Goal: Contribute content: Contribute content

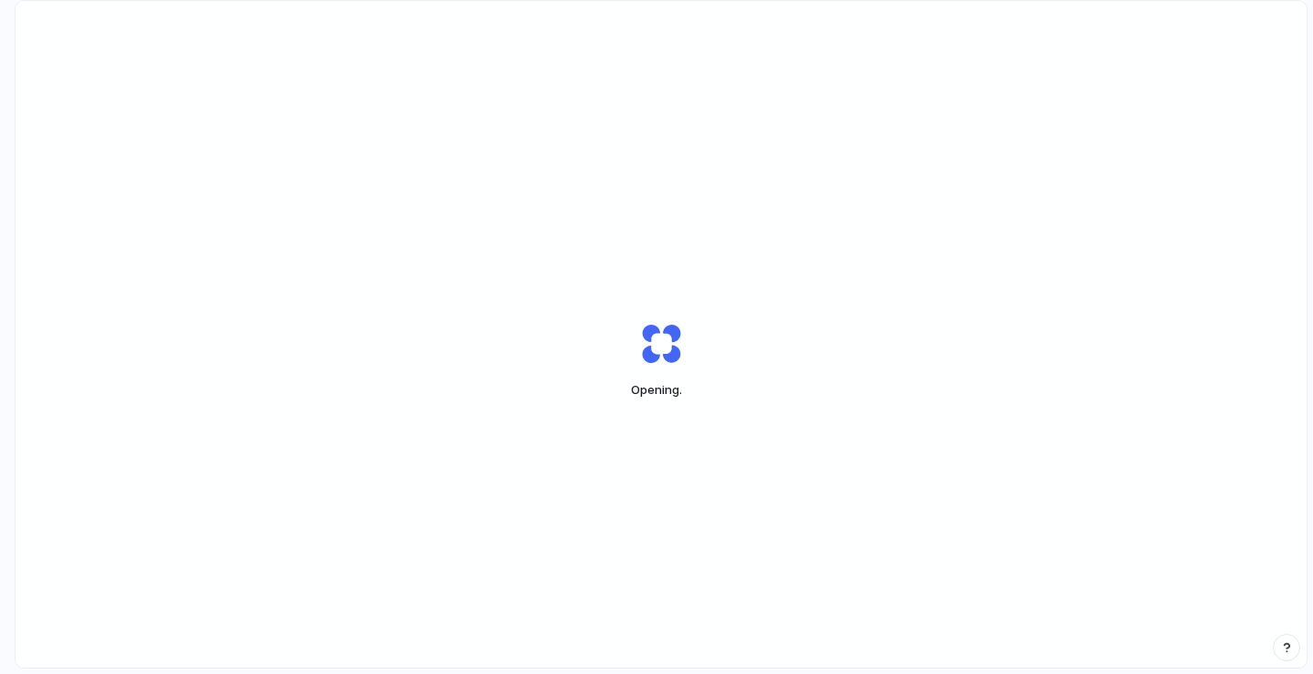
scroll to position [0, 16]
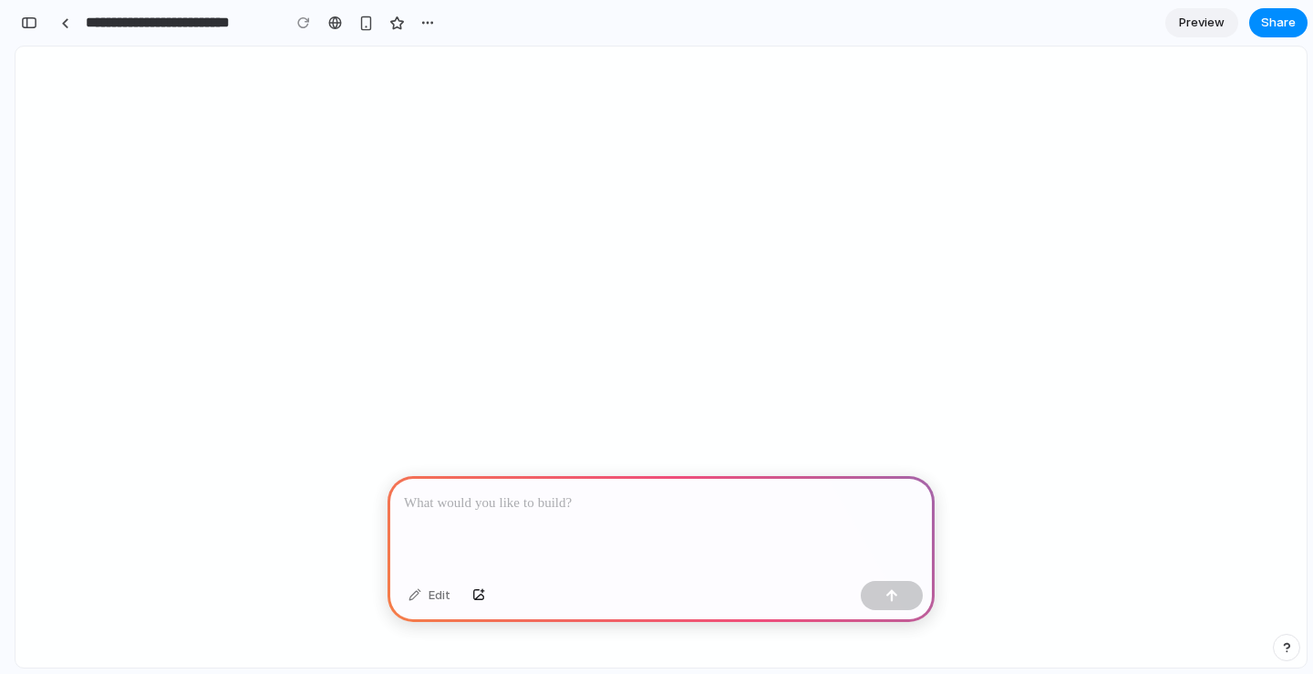
click at [562, 522] on div at bounding box center [661, 525] width 547 height 98
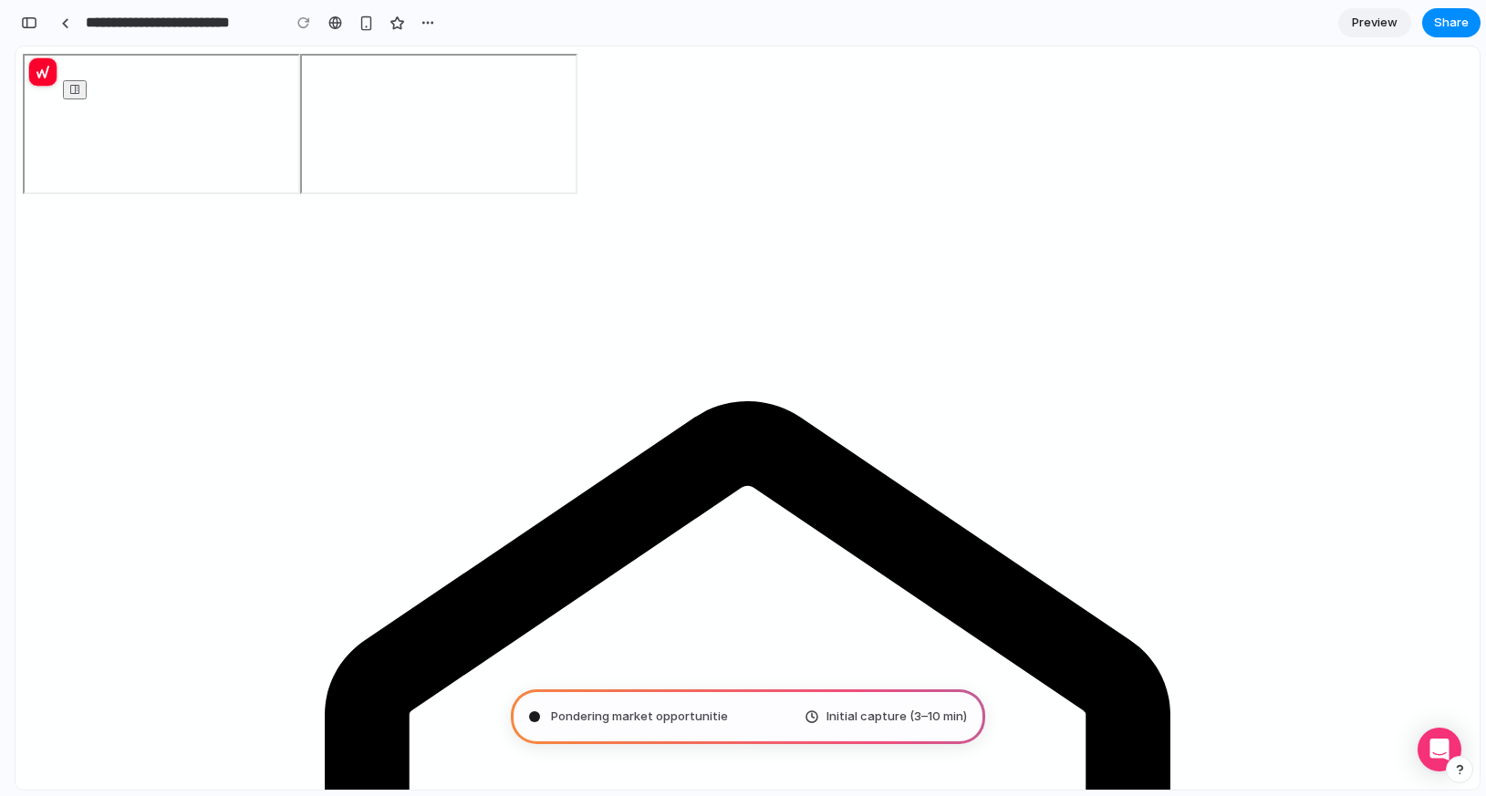
scroll to position [0, 0]
type input "**********"
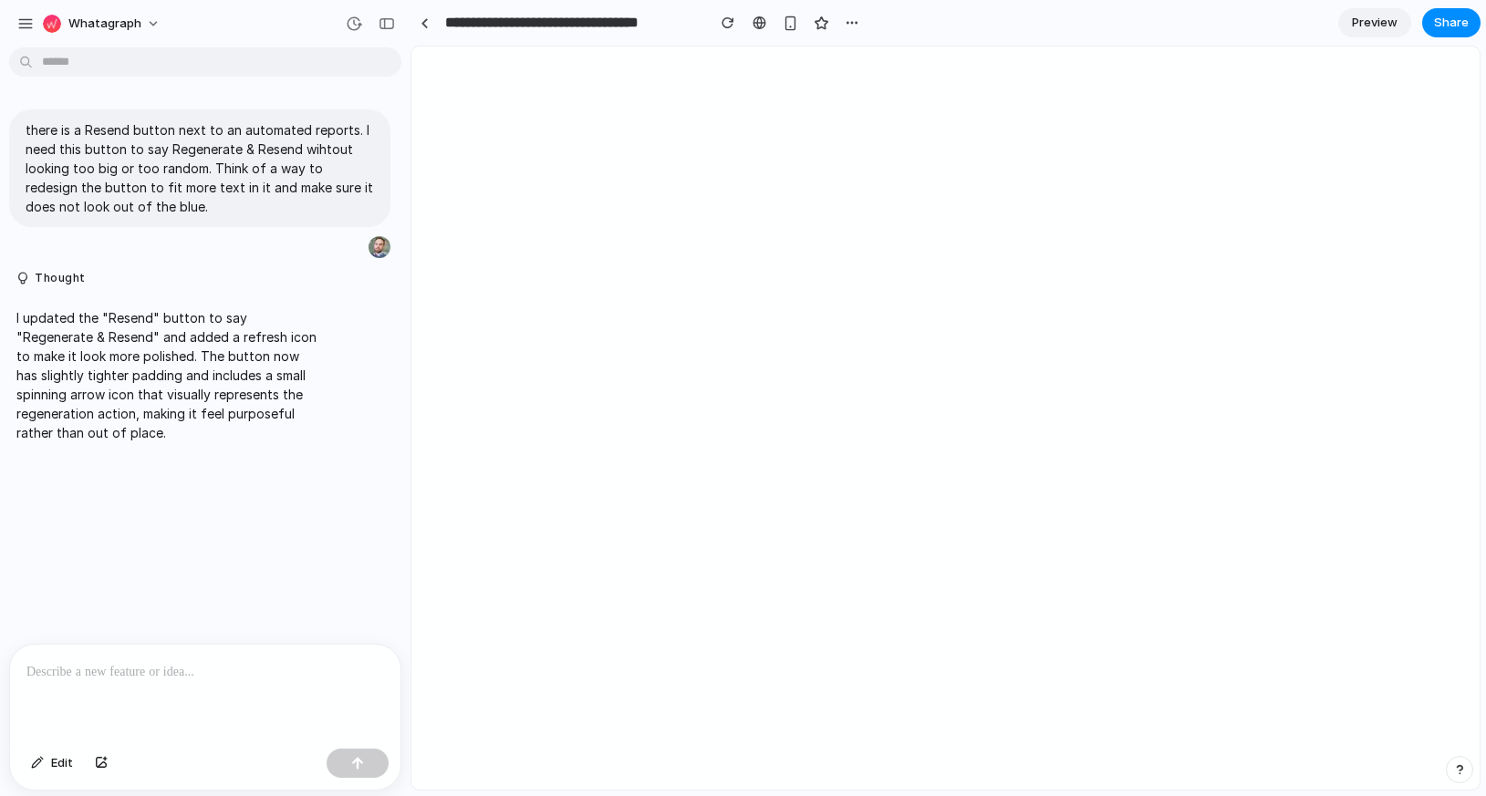
click at [212, 321] on p "I updated the "Resend" button to say "Regenerate & Resend" and added a refresh …" at bounding box center [168, 375] width 305 height 134
click at [1312, 18] on span "Preview" at bounding box center [1375, 23] width 46 height 18
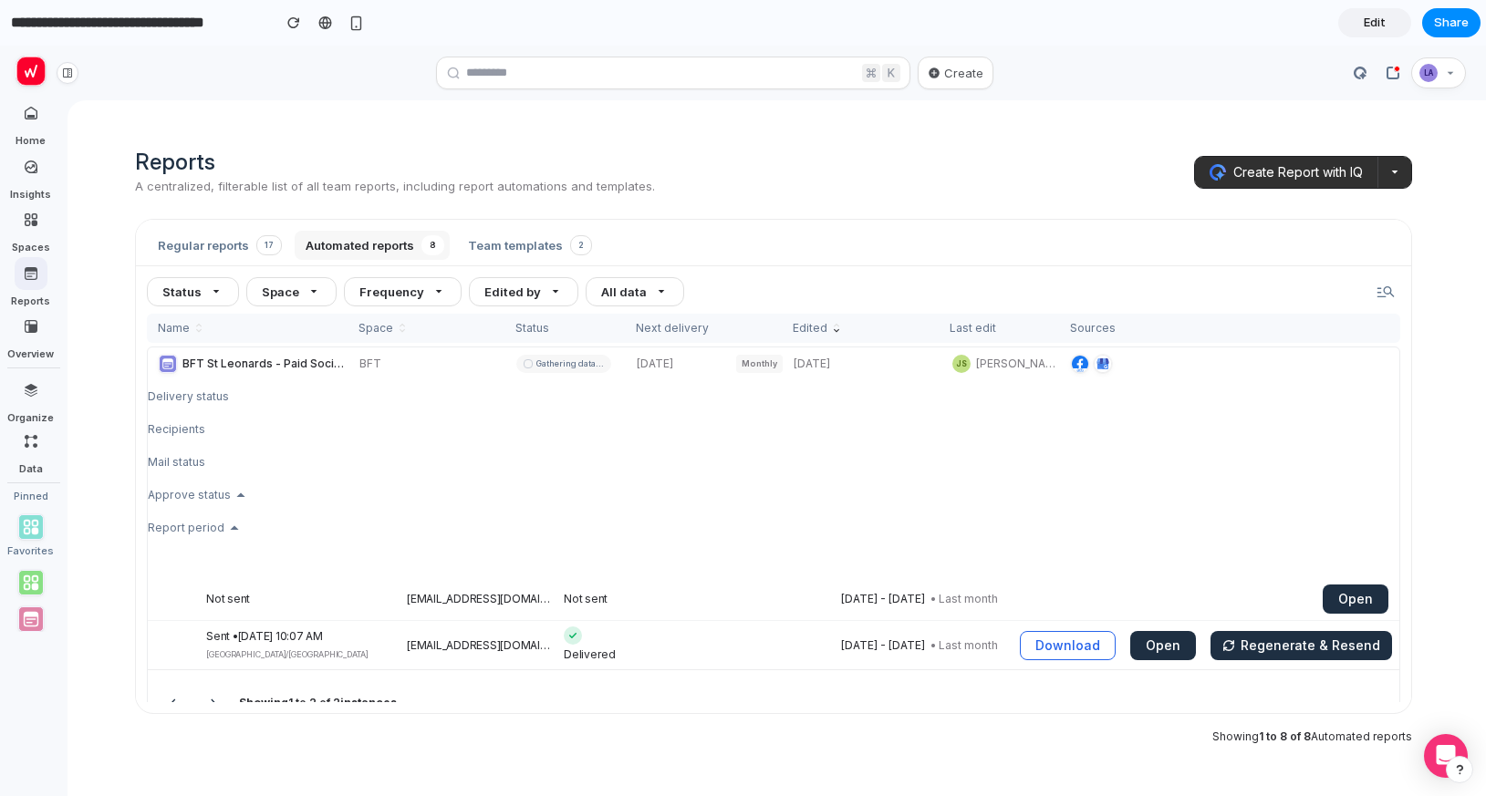
click at [235, 496] on span "arrow_drop_up" at bounding box center [241, 495] width 20 height 20
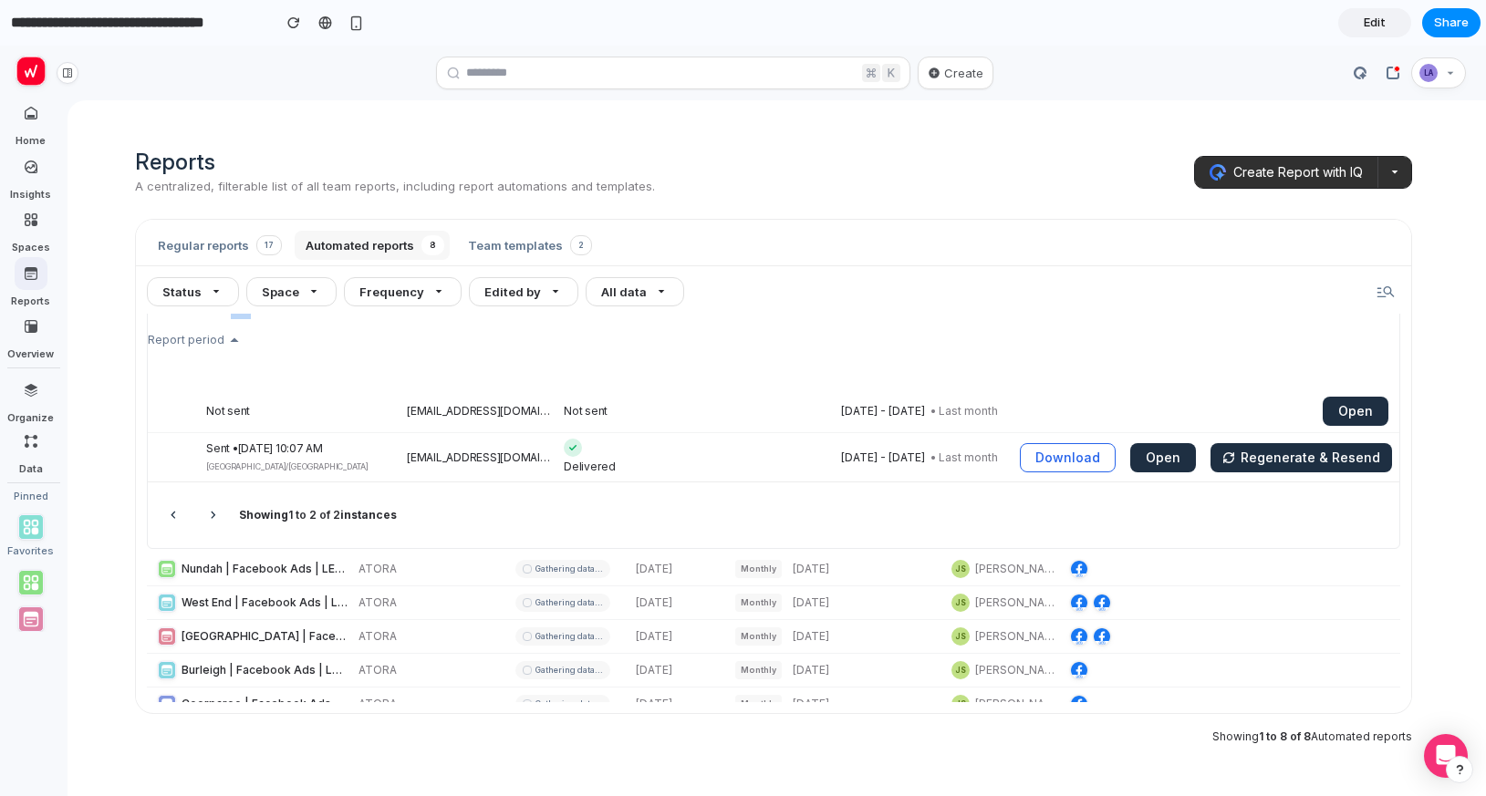
scroll to position [179, 0]
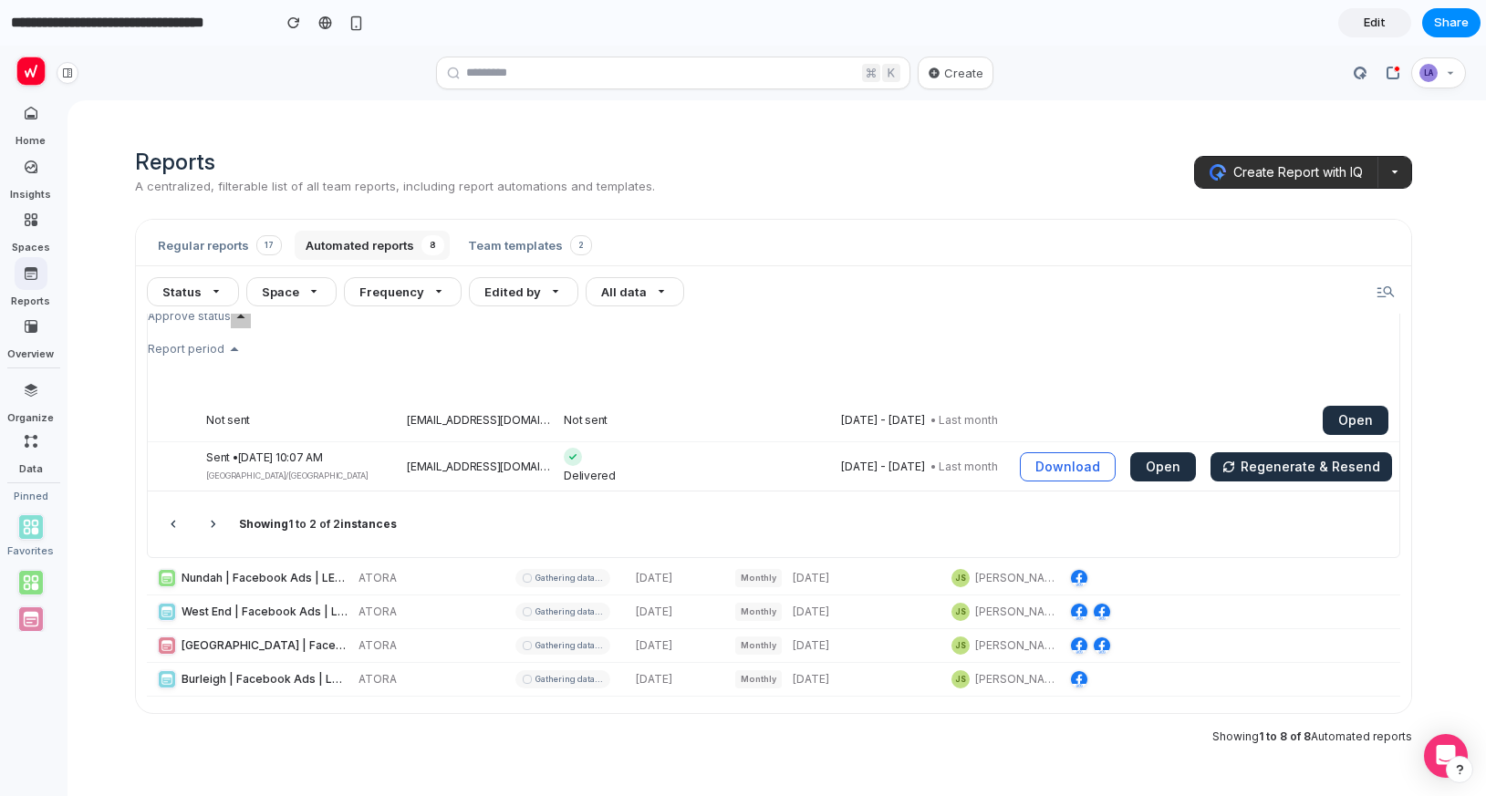
click at [1390, 26] on link "Edit" at bounding box center [1374, 22] width 73 height 29
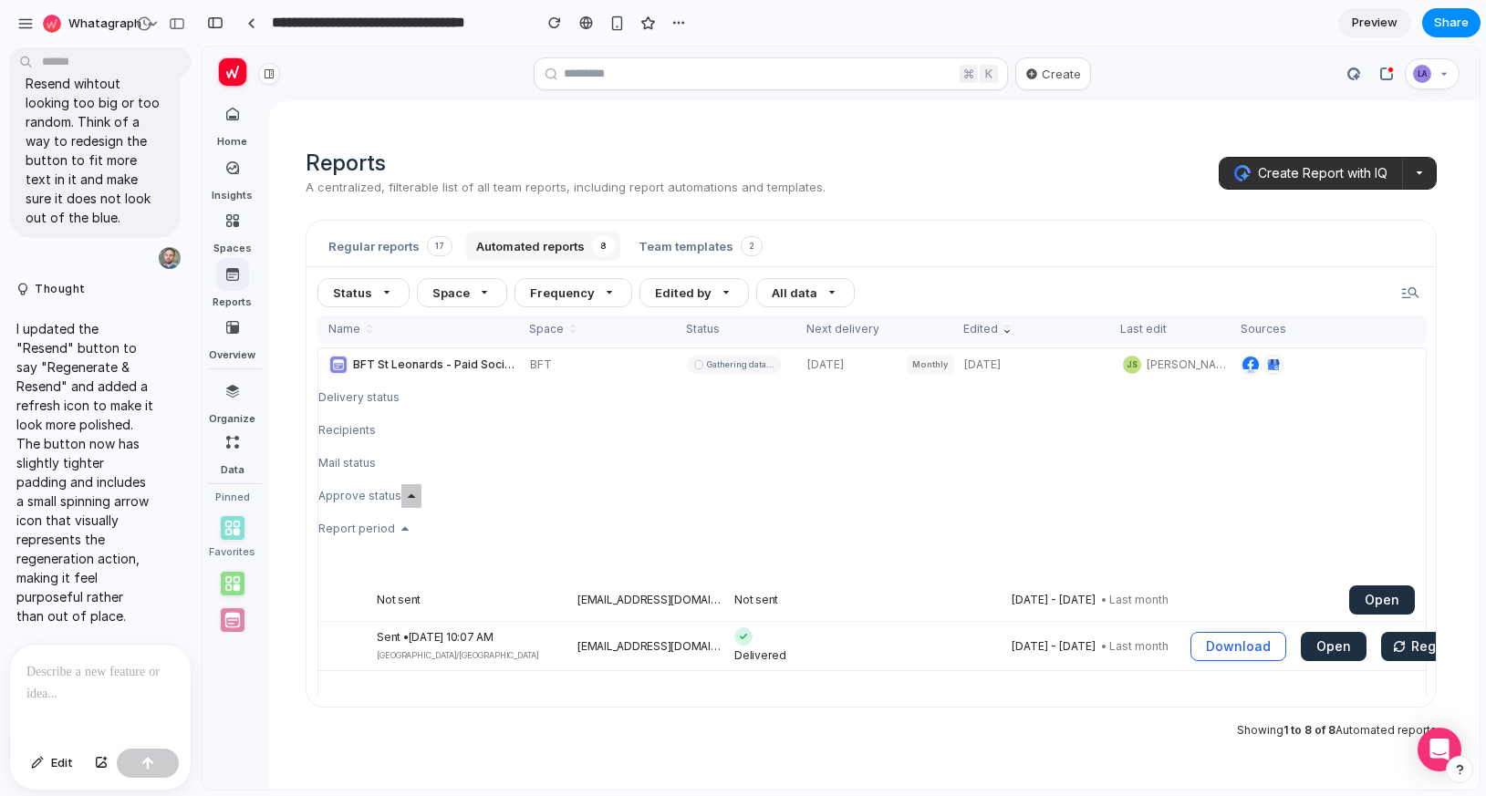
click at [78, 674] on p at bounding box center [100, 672] width 148 height 22
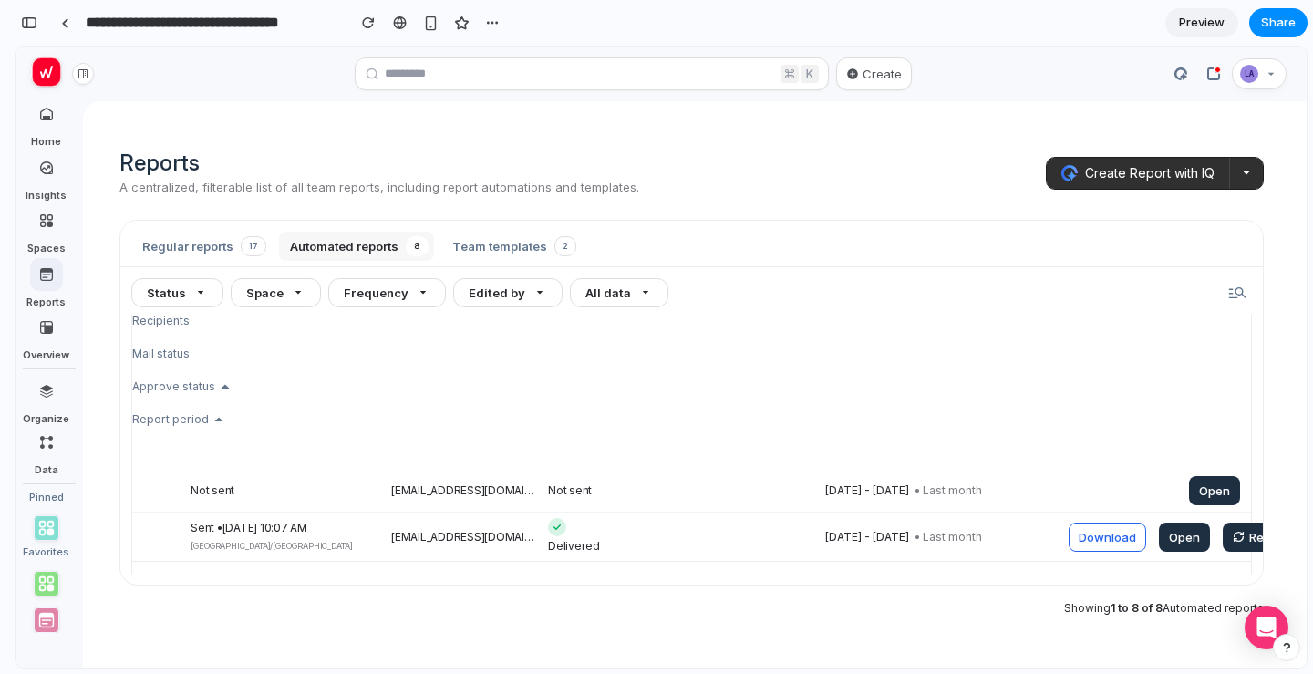
scroll to position [109, 0]
